Goal: Task Accomplishment & Management: Use online tool/utility

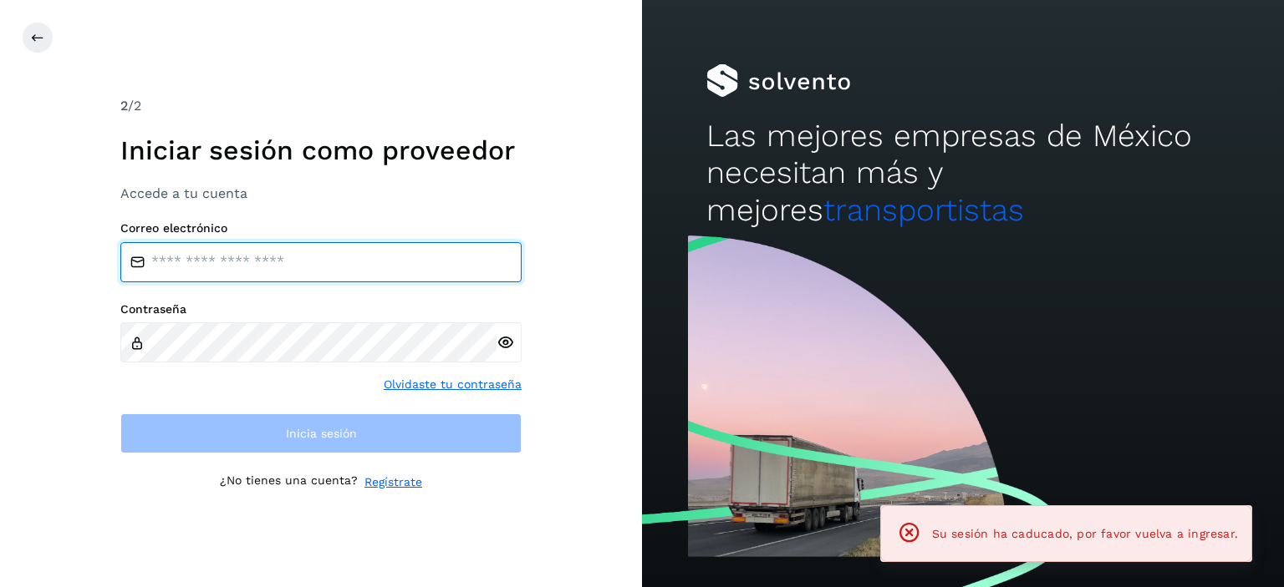
click at [255, 264] on input "email" at bounding box center [320, 262] width 401 height 40
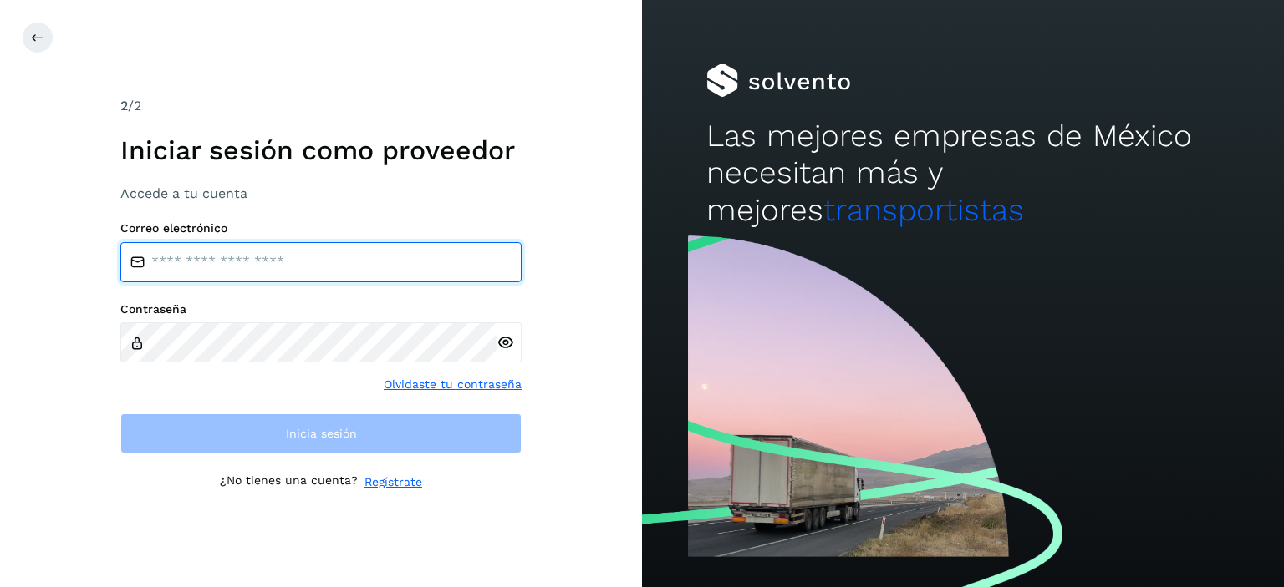
type input "**********"
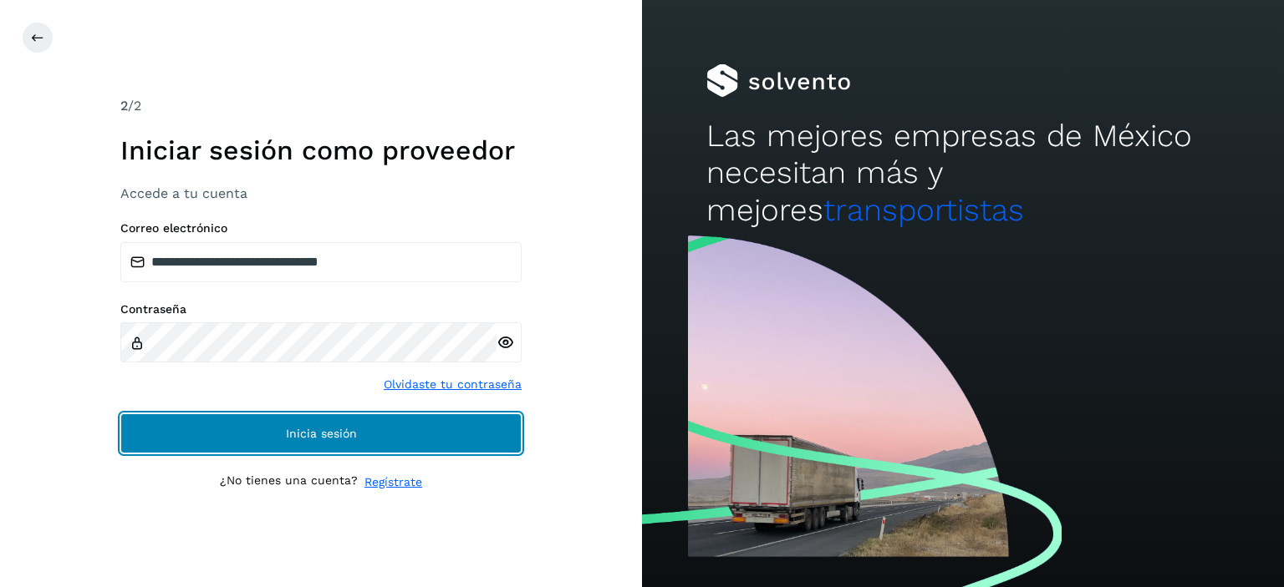
click at [318, 440] on button "Inicia sesión" at bounding box center [320, 434] width 401 height 40
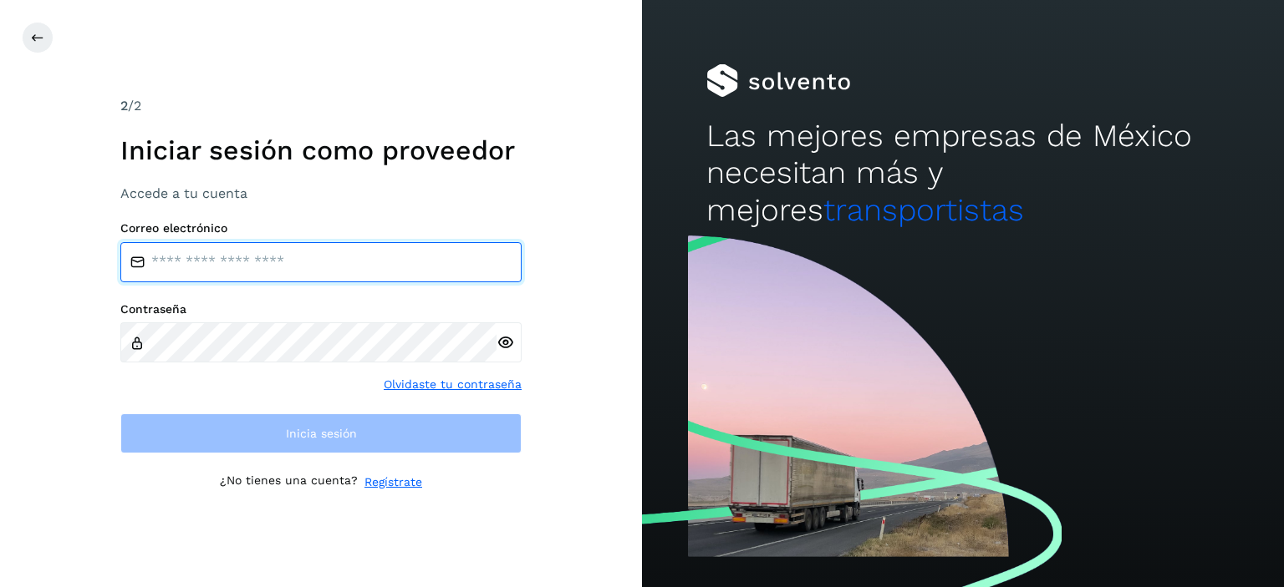
click at [174, 251] on input "email" at bounding box center [320, 262] width 401 height 40
type input "**********"
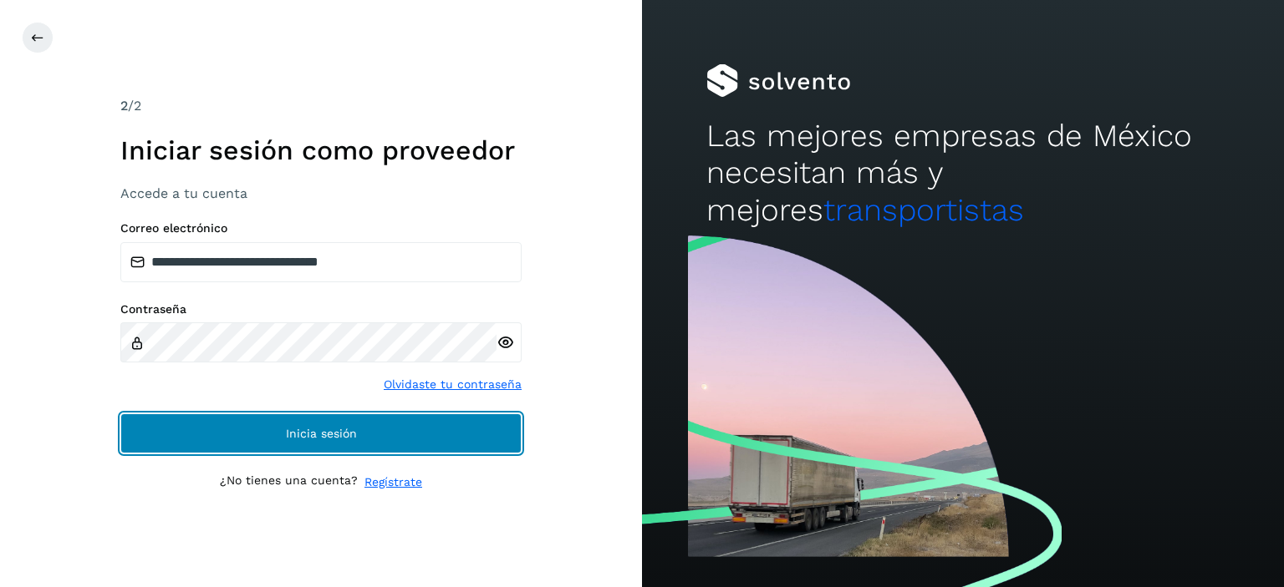
click at [281, 425] on button "Inicia sesión" at bounding box center [320, 434] width 401 height 40
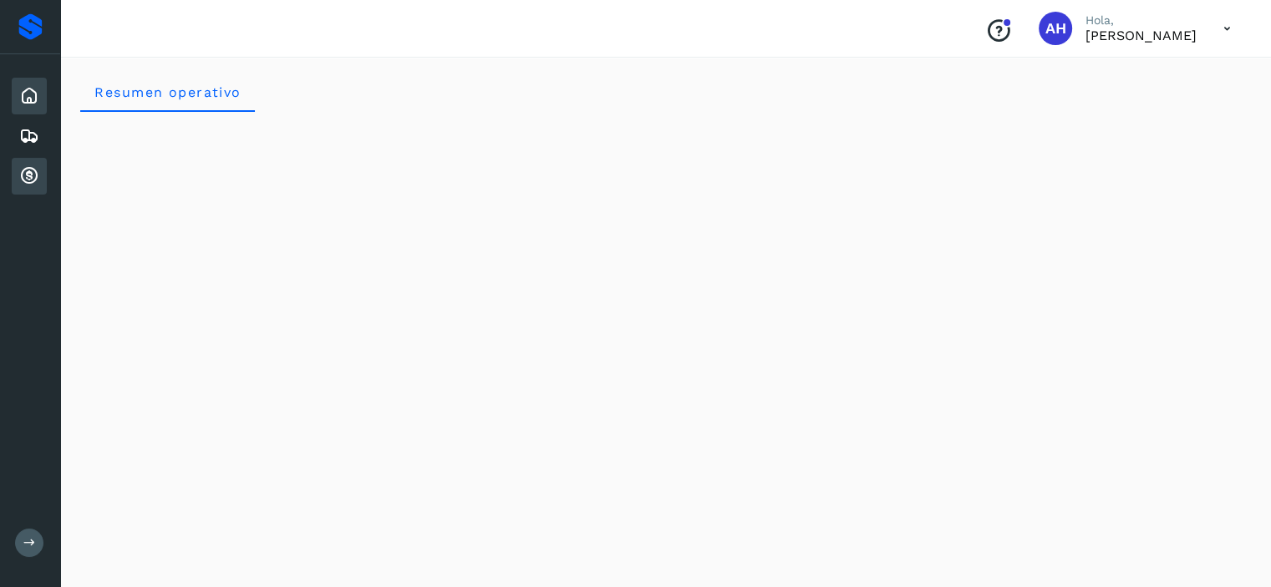
click at [30, 169] on icon at bounding box center [29, 176] width 20 height 20
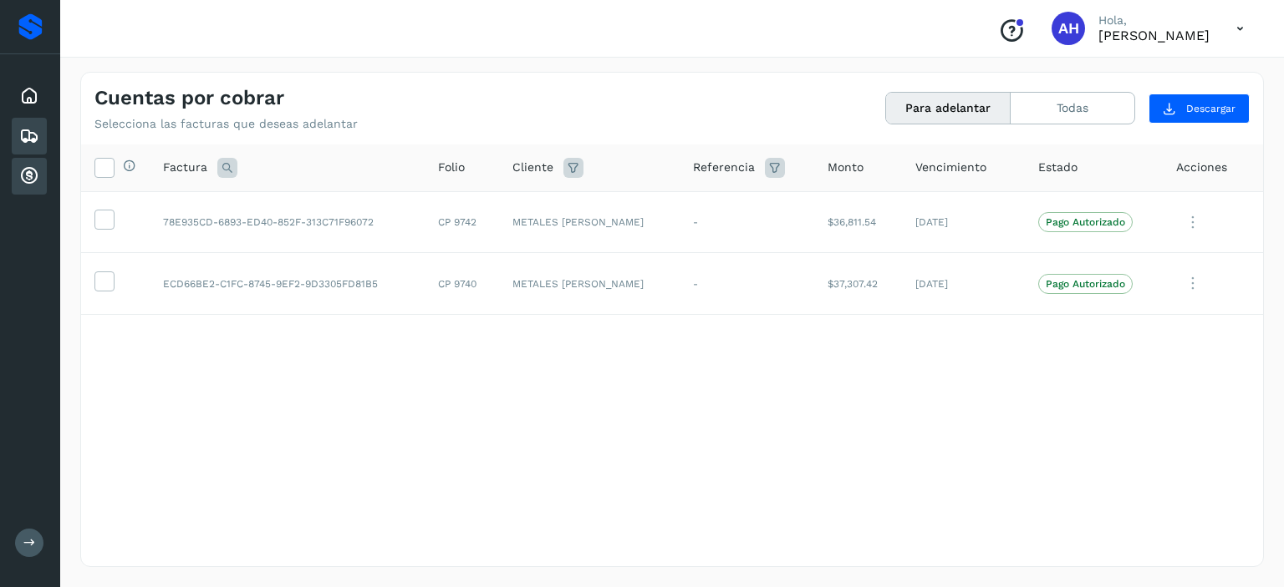
click at [33, 138] on icon at bounding box center [29, 136] width 20 height 20
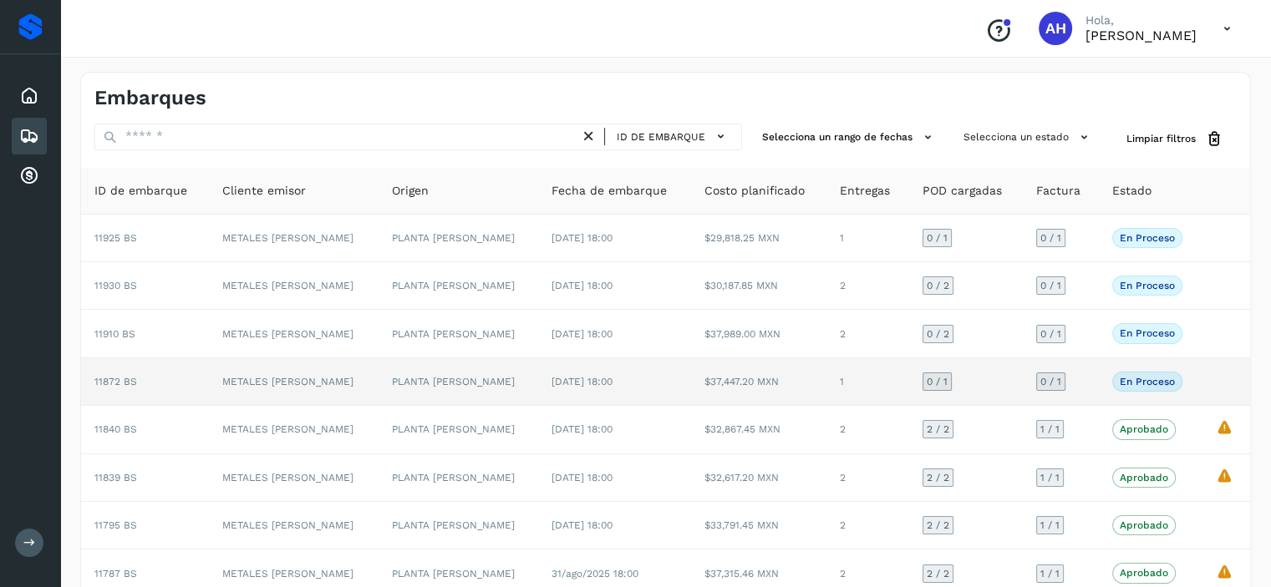
click at [130, 377] on span "11872 BS" at bounding box center [115, 382] width 43 height 12
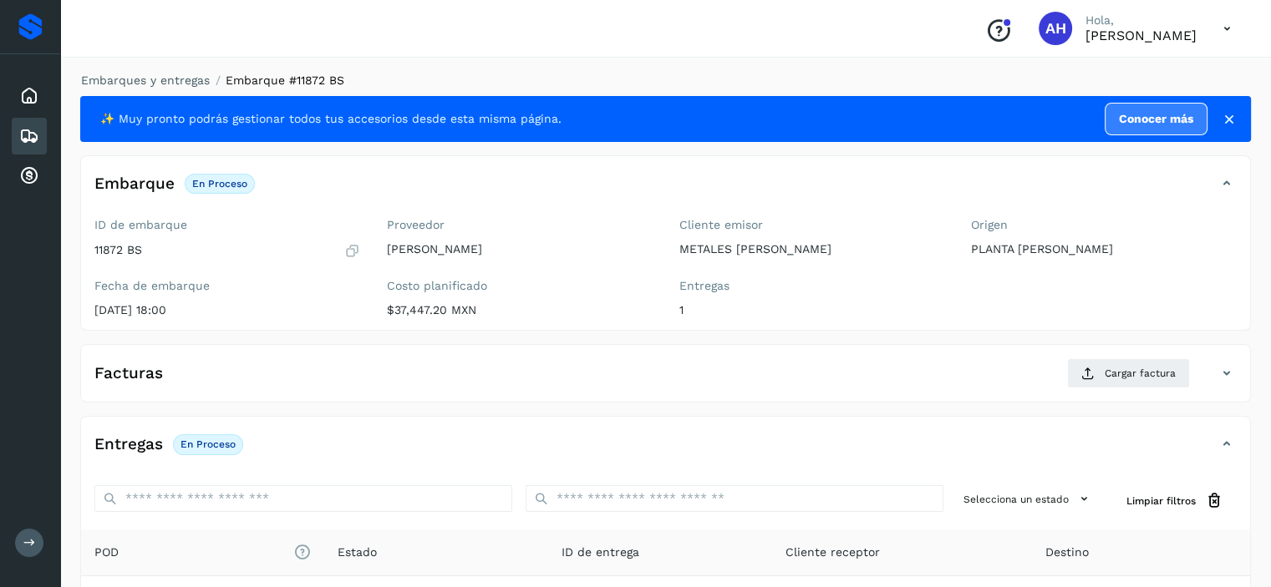
scroll to position [167, 0]
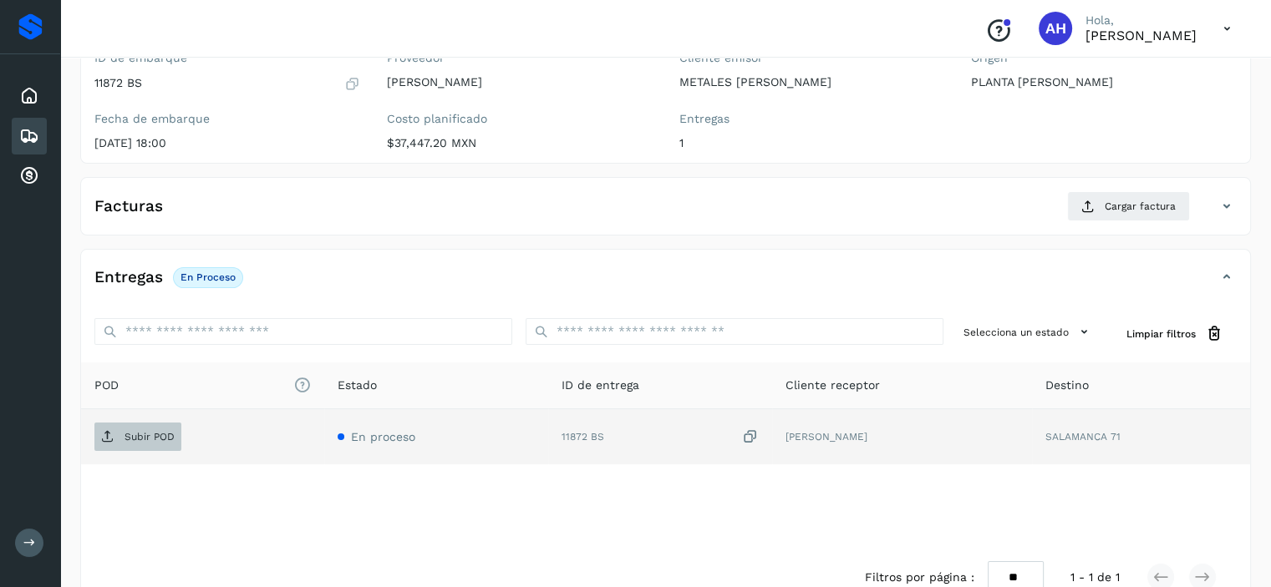
click at [155, 435] on p "Subir POD" at bounding box center [150, 437] width 50 height 12
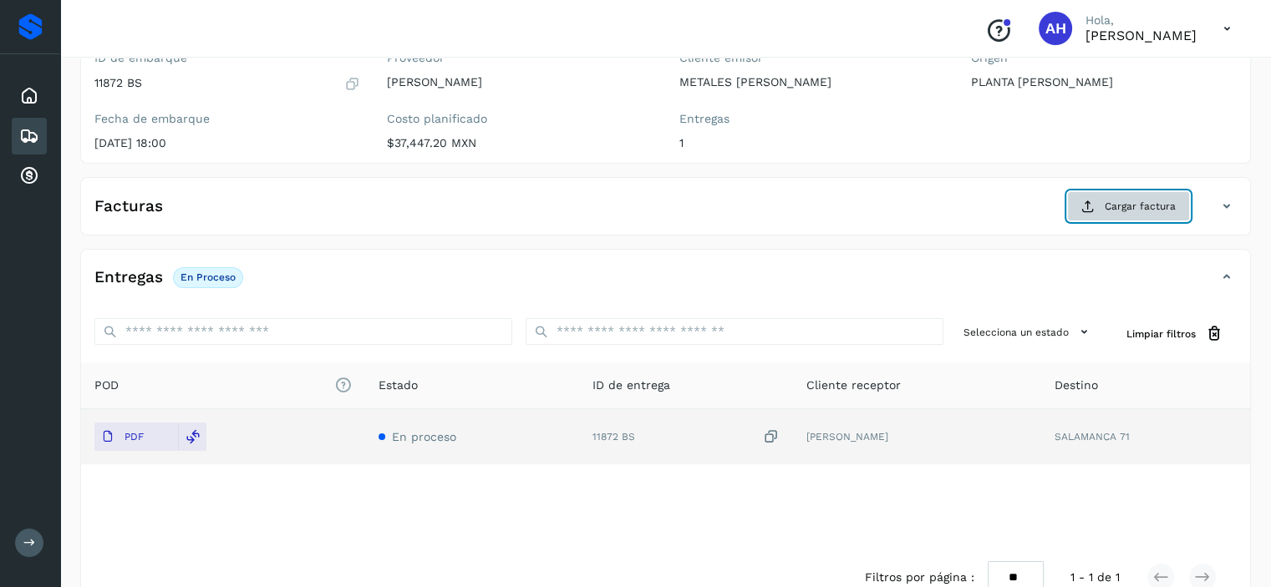
click at [1116, 206] on span "Cargar factura" at bounding box center [1140, 206] width 71 height 15
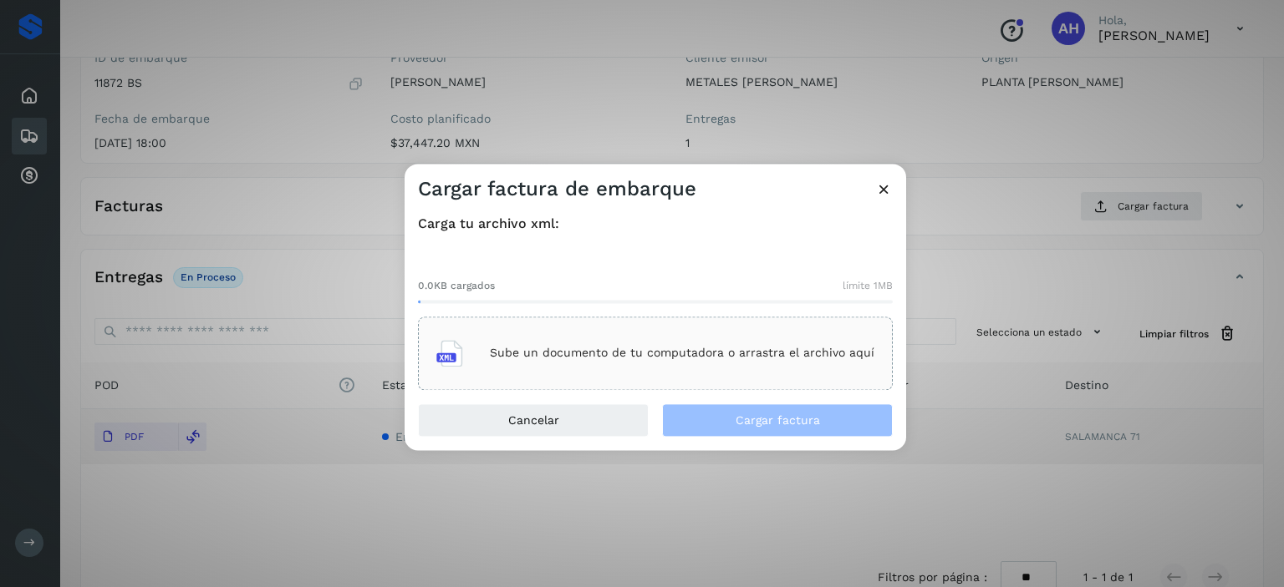
click at [793, 356] on p "Sube un documento de tu computadora o arrastra el archivo aquí" at bounding box center [682, 354] width 384 height 14
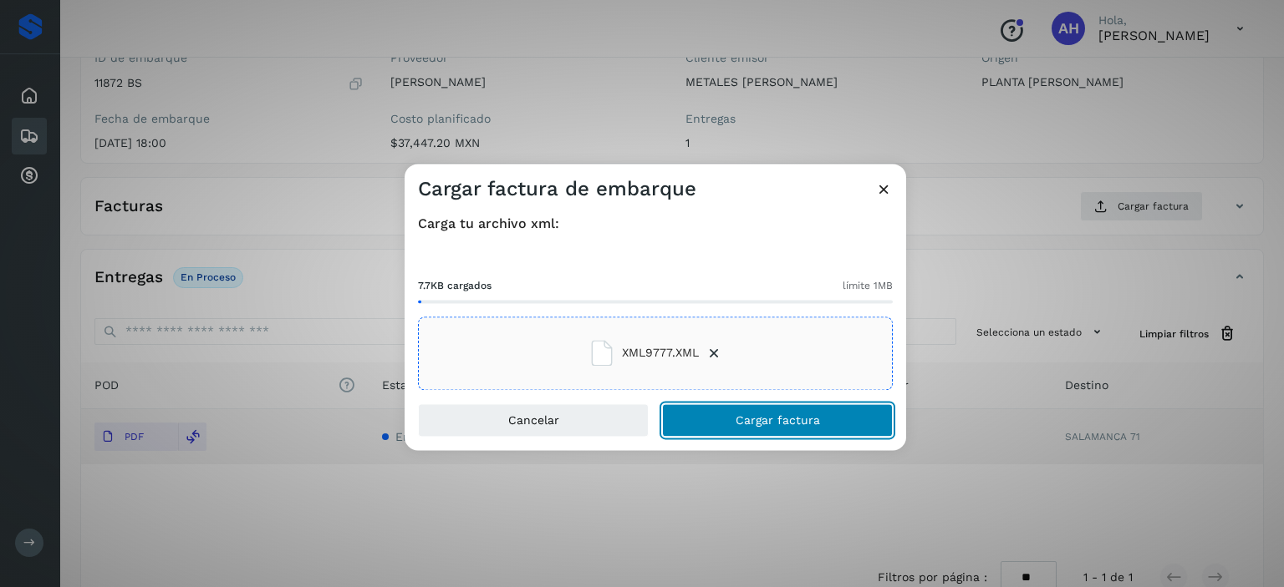
click at [765, 418] on span "Cargar factura" at bounding box center [777, 420] width 84 height 12
